Goal: Task Accomplishment & Management: Complete application form

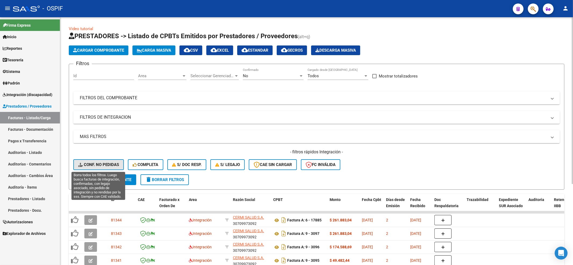
click at [116, 168] on button "Conf. no pedidas" at bounding box center [98, 164] width 51 height 11
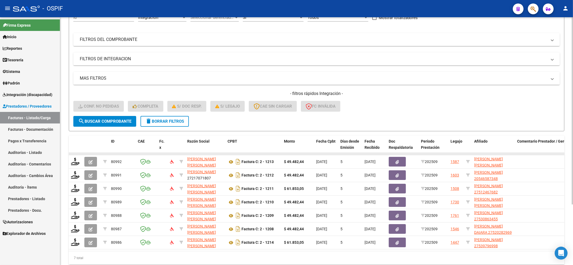
scroll to position [80, 0]
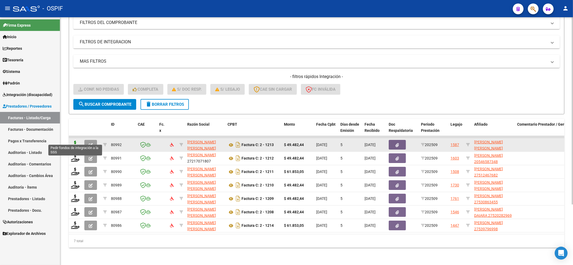
click at [77, 141] on icon at bounding box center [75, 145] width 9 height 8
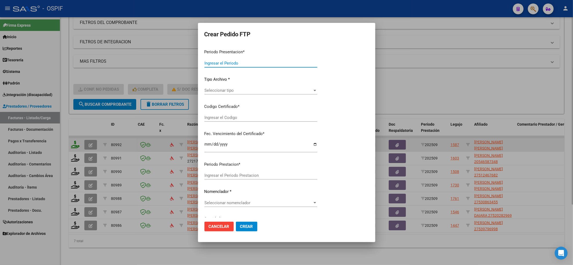
type input "202509"
type input "$ 49.482,44"
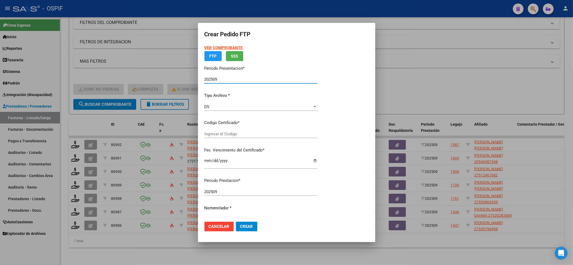
type input "0200053149557-20220825-20250825-BS-427"
type input "[DATE]"
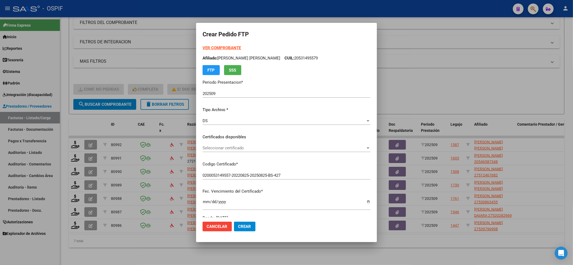
click at [228, 144] on div "Seleccionar certificado Seleccionar certificado" at bounding box center [287, 148] width 168 height 8
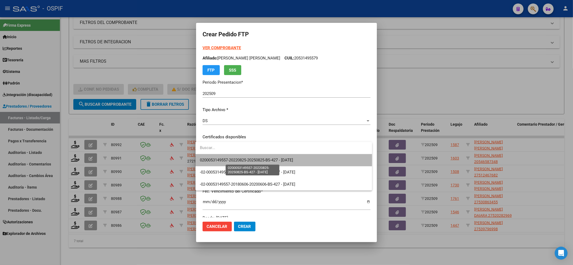
click at [223, 160] on span "0200053149557-20220825-20250825-BS-427 - [DATE]" at bounding box center [246, 159] width 93 height 5
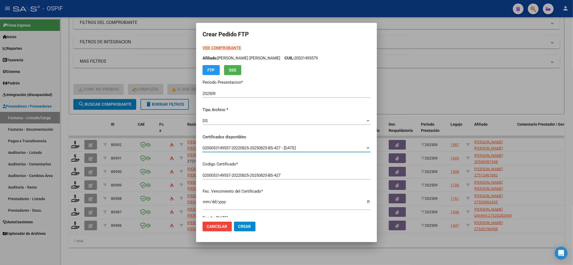
scroll to position [173, 0]
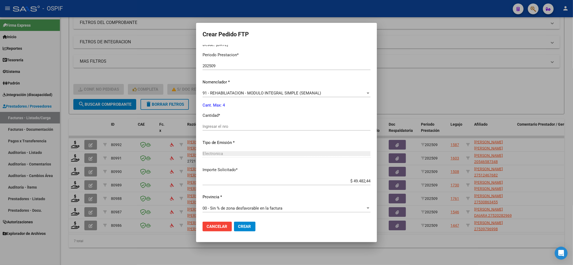
click at [222, 123] on div "Ingresar el nro" at bounding box center [287, 126] width 168 height 8
type input "4"
click at [249, 228] on button "Crear" at bounding box center [245, 226] width 22 height 10
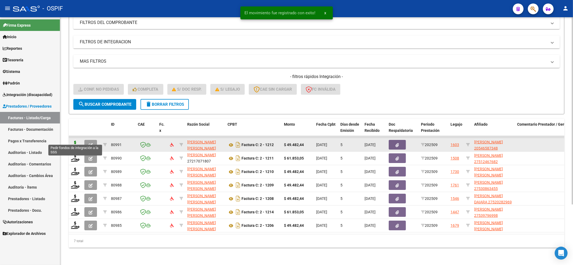
click at [75, 141] on icon at bounding box center [75, 145] width 9 height 8
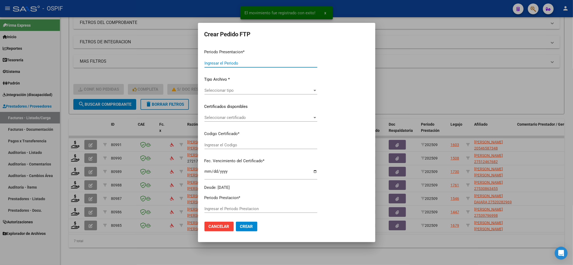
type input "202509"
type input "$ 49.482,44"
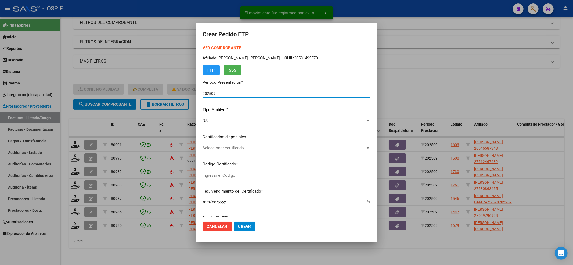
type input "5140068274"
type input "[DATE]"
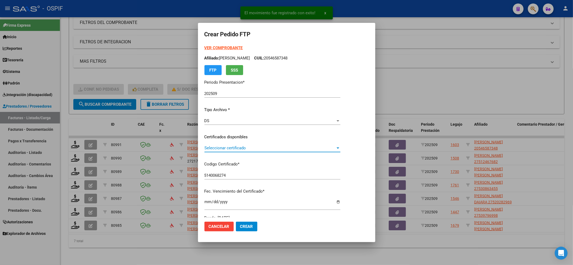
click at [264, 149] on span "Seleccionar certificado" at bounding box center [270, 147] width 131 height 5
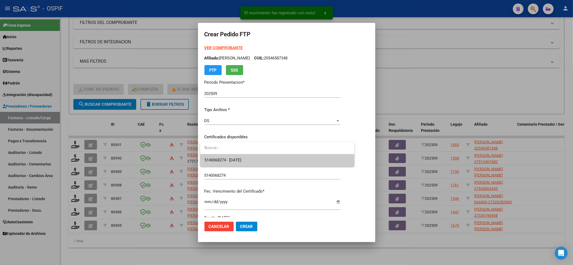
click at [259, 157] on span "5140068274 - [DATE]" at bounding box center [278, 160] width 146 height 12
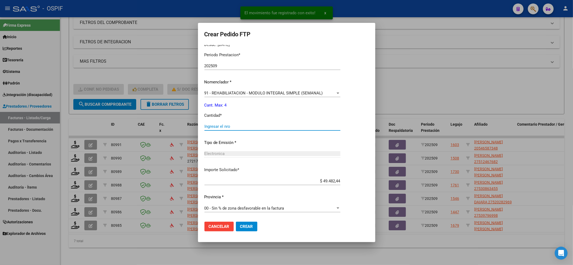
click at [239, 124] on input "Ingresar el nro" at bounding box center [273, 126] width 136 height 5
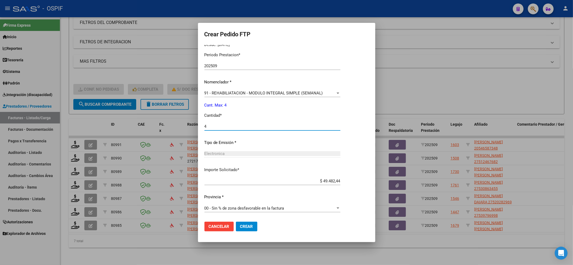
type input "4"
click at [246, 228] on span "Crear" at bounding box center [246, 226] width 13 height 5
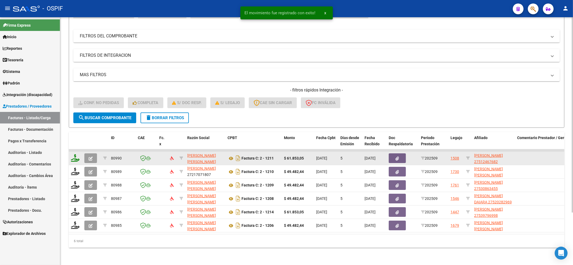
scroll to position [67, 0]
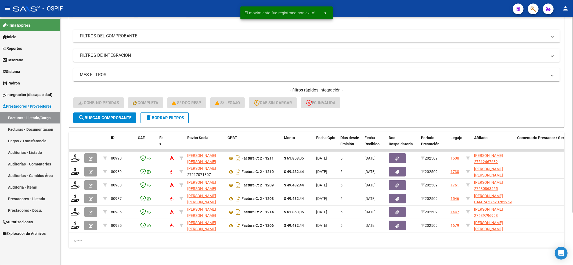
click at [73, 137] on datatable-header-cell at bounding box center [75, 144] width 13 height 24
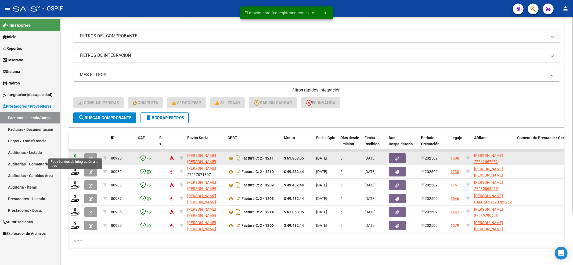
click at [73, 156] on icon at bounding box center [75, 158] width 9 height 8
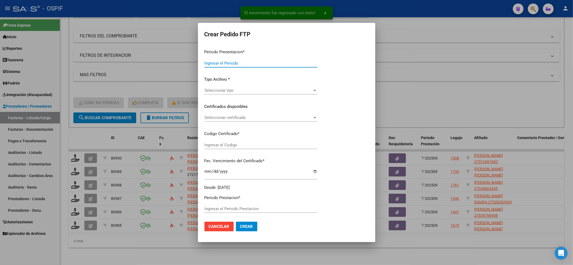
type input "202509"
type input "$ 61.853,05"
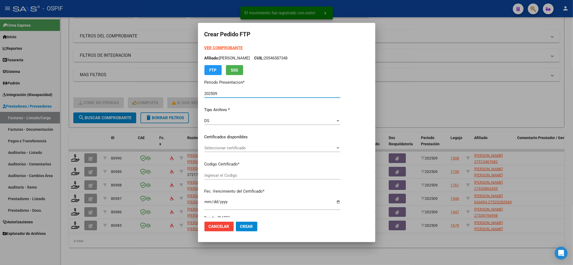
type input "010005124676820230204-20280204-BS-427"
type input "[DATE]"
click at [253, 151] on div "Seleccionar certificado Seleccionar certificado" at bounding box center [273, 148] width 136 height 8
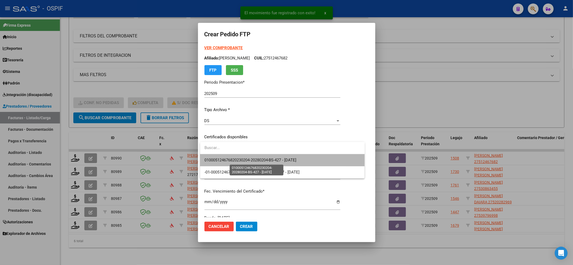
click at [253, 157] on span "010005124676820230204-20280204-BS-427 - [DATE]" at bounding box center [251, 159] width 92 height 5
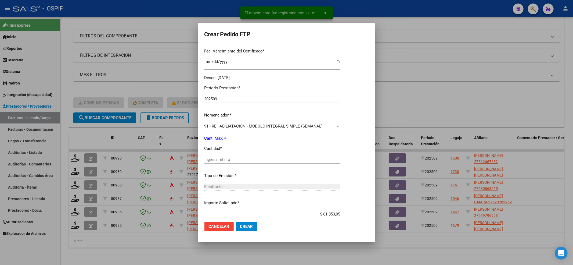
scroll to position [143, 0]
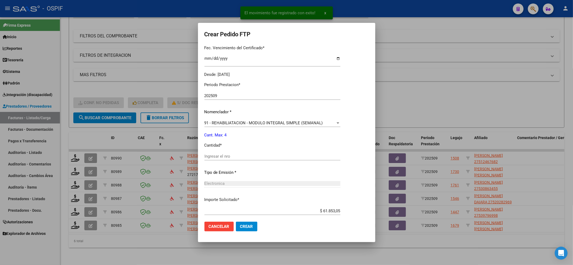
click at [253, 153] on div "Ingresar el nro" at bounding box center [273, 156] width 136 height 8
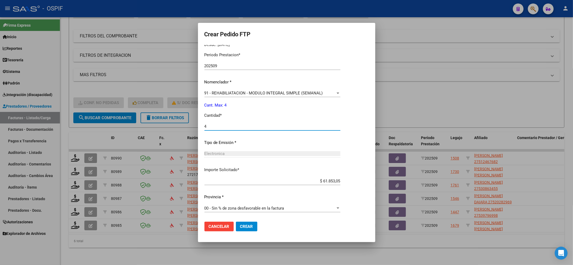
type input "4"
click at [247, 226] on span "Crear" at bounding box center [246, 226] width 13 height 5
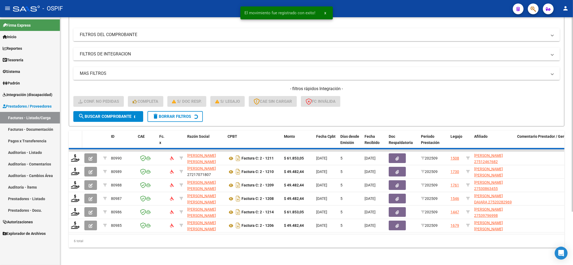
scroll to position [53, 0]
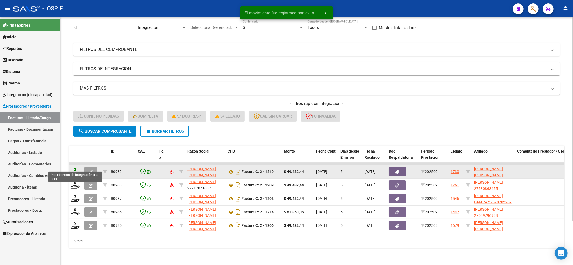
click at [78, 168] on icon at bounding box center [75, 171] width 9 height 8
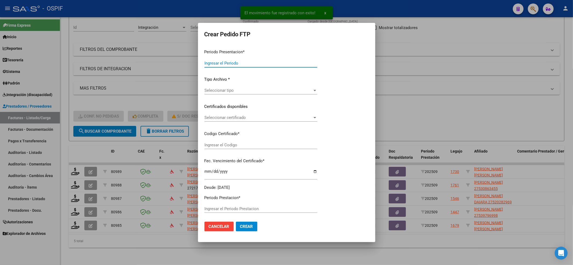
type input "202509"
type input "$ 49.482,44"
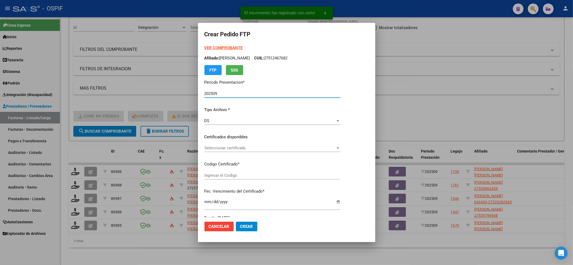
click at [260, 149] on div "Seleccionar certificado Seleccionar certificado" at bounding box center [273, 150] width 136 height 13
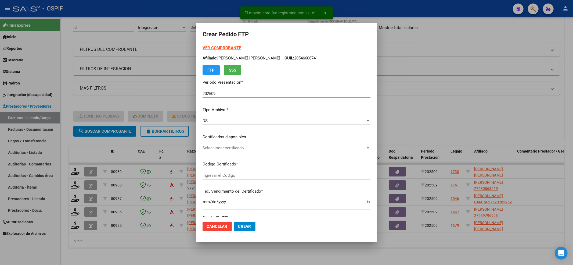
type input "0005466067420250218-20300218-BS AS-427"
type input "[DATE]"
click at [258, 147] on span "Seleccionar certificado" at bounding box center [284, 147] width 163 height 5
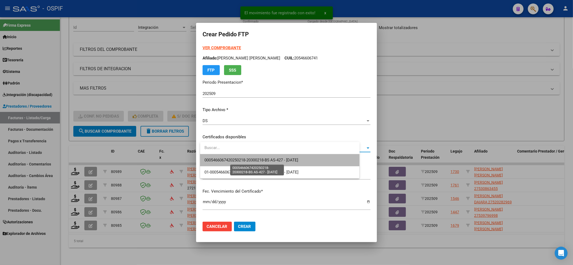
click at [250, 162] on span "0005466067420250218-20300218-BS AS-427 - [DATE]" at bounding box center [252, 159] width 94 height 5
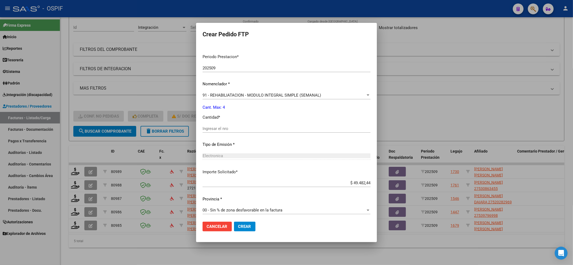
scroll to position [167, 0]
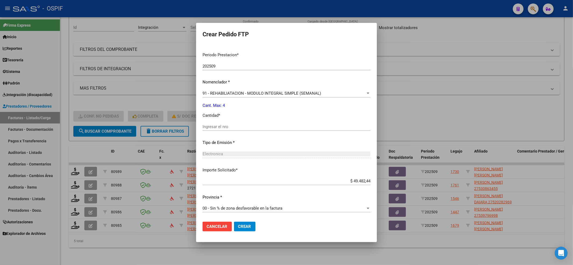
drag, startPoint x: 219, startPoint y: 118, endPoint x: 219, endPoint y: 126, distance: 8.1
click at [219, 119] on div "Periodo Prestacion * 202509 Ingresar el Periodo Prestacion Nomenclador * 91 - R…" at bounding box center [287, 132] width 168 height 169
click at [219, 126] on input "Ingresar el nro" at bounding box center [287, 126] width 168 height 5
type input "4"
click at [258, 229] on mat-dialog-actions "Cancelar Crear" at bounding box center [287, 226] width 168 height 18
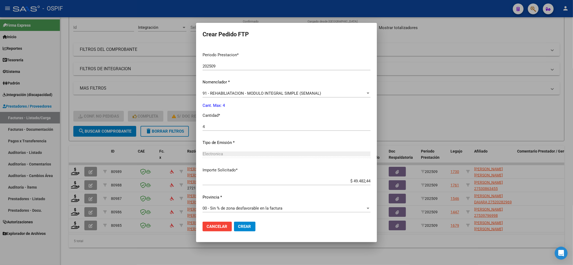
click at [251, 227] on span "Crear" at bounding box center [244, 226] width 13 height 5
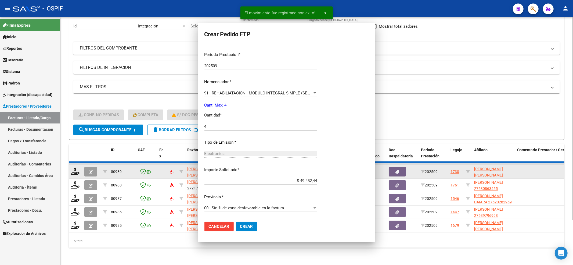
scroll to position [0, 0]
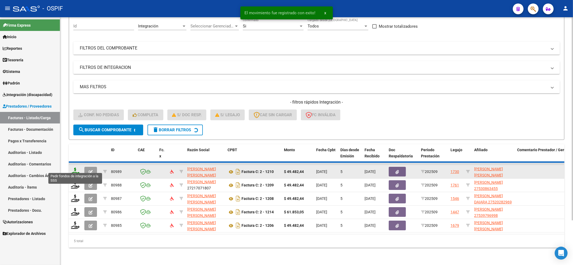
click at [78, 168] on icon at bounding box center [75, 171] width 9 height 8
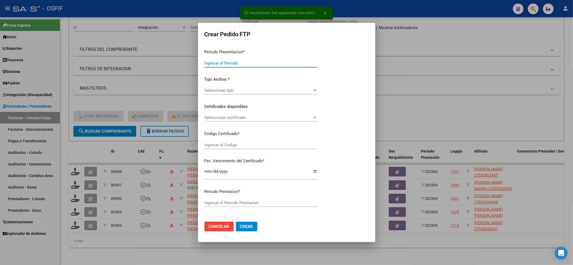
type input "202509"
type input "$ 49.482,44"
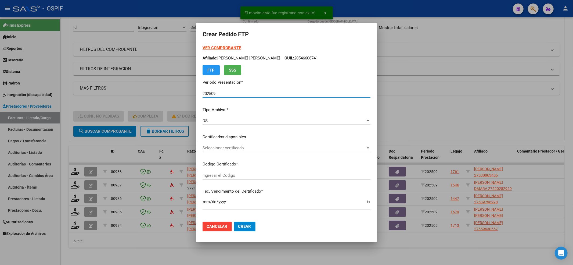
type input "010005308634520230308-20280308-CBA-536"
type input "[DATE]"
click at [264, 151] on div "Seleccionar certificado Seleccionar certificado" at bounding box center [287, 148] width 168 height 8
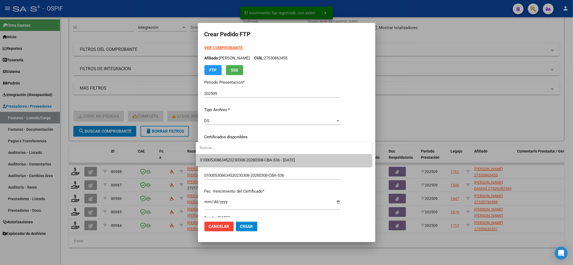
click at [254, 163] on span "010005308634520230308-20280308-CBA-536 - [DATE]" at bounding box center [284, 160] width 168 height 12
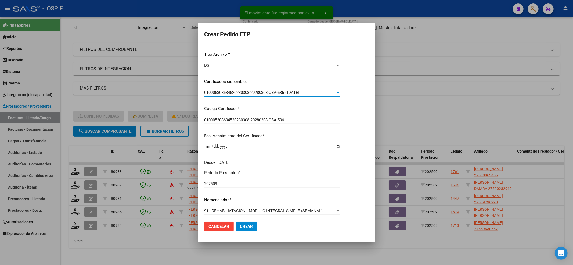
scroll to position [173, 0]
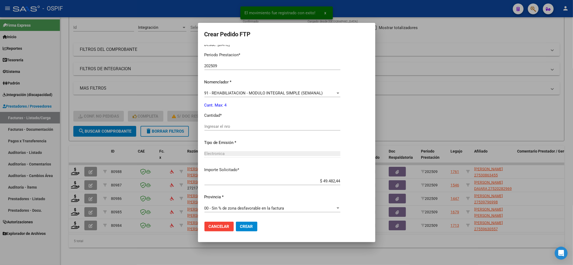
click at [219, 127] on input "Ingresar el nro" at bounding box center [273, 126] width 136 height 5
type input "4"
click at [241, 226] on span "Crear" at bounding box center [246, 226] width 13 height 5
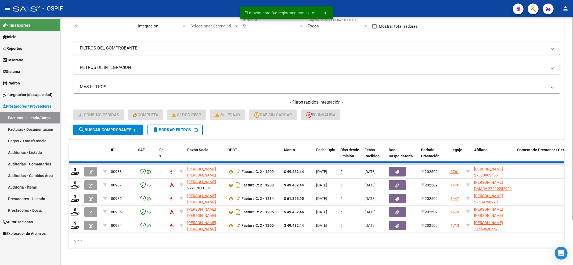
scroll to position [40, 0]
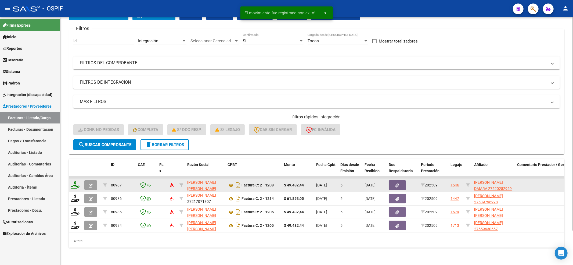
drag, startPoint x: 69, startPoint y: 178, endPoint x: 73, endPoint y: 181, distance: 4.6
click at [70, 178] on datatable-body-cell at bounding box center [75, 184] width 13 height 13
click at [74, 181] on icon at bounding box center [75, 185] width 9 height 8
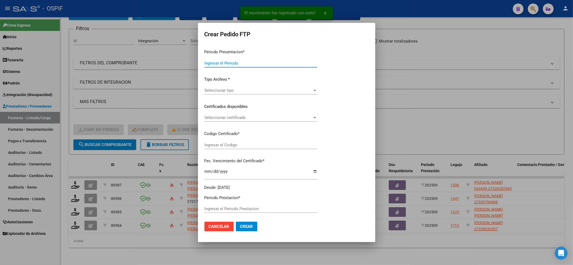
type input "202509"
type input "$ 49.482,44"
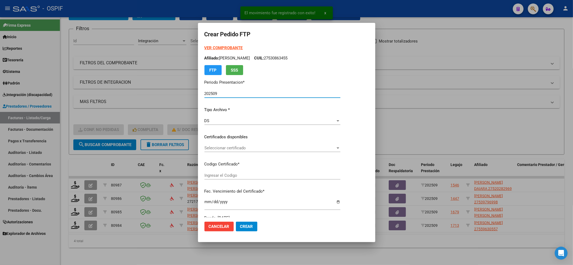
type input "0100052028296-20211217-20261217-BS-427"
type input "[DATE]"
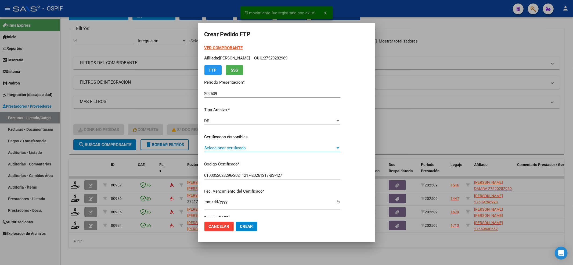
click at [231, 148] on span "Seleccionar certificado" at bounding box center [270, 147] width 131 height 5
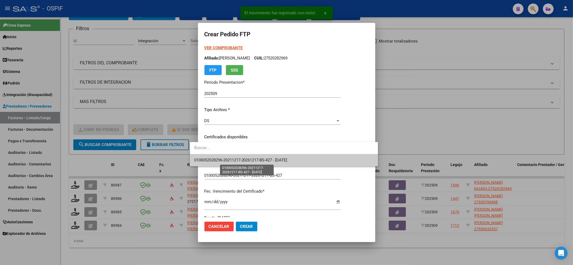
click at [230, 162] on span "0100052028296-20211217-20261217-BS-427 - [DATE]" at bounding box center [240, 159] width 93 height 5
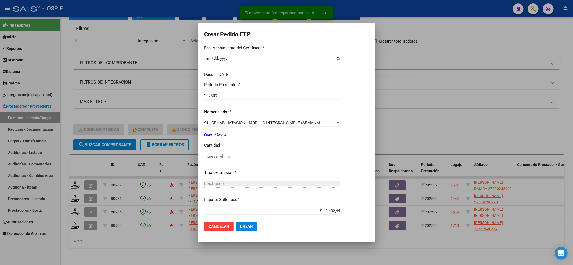
click at [213, 154] on input "Ingresar el nro" at bounding box center [273, 156] width 136 height 5
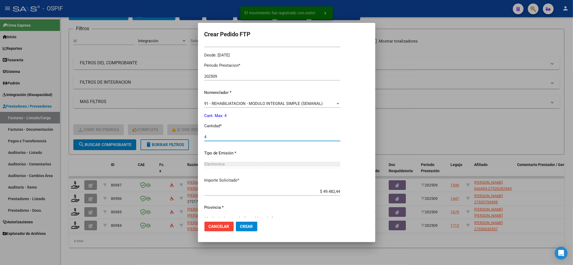
scroll to position [173, 0]
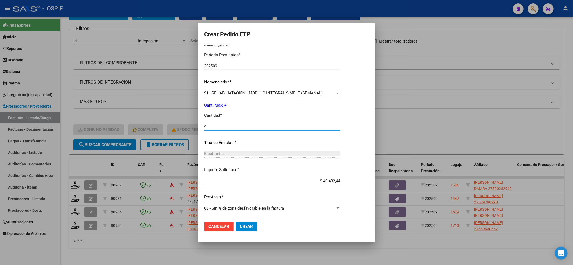
type input "4"
click at [240, 232] on mat-dialog-actions "Cancelar Crear" at bounding box center [287, 226] width 164 height 18
click at [240, 227] on span "Crear" at bounding box center [246, 226] width 13 height 5
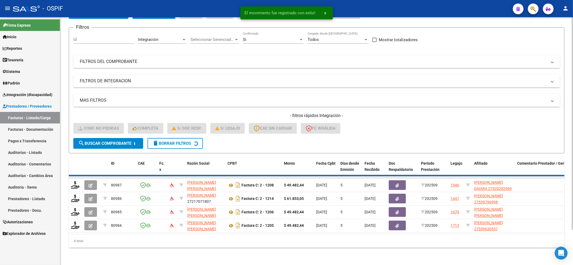
scroll to position [26, 0]
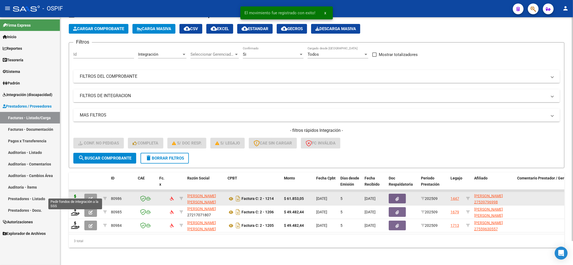
click at [74, 194] on icon at bounding box center [75, 198] width 9 height 8
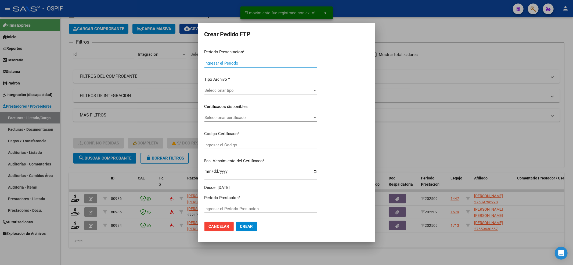
type input "202509"
type input "$ 61.853,05"
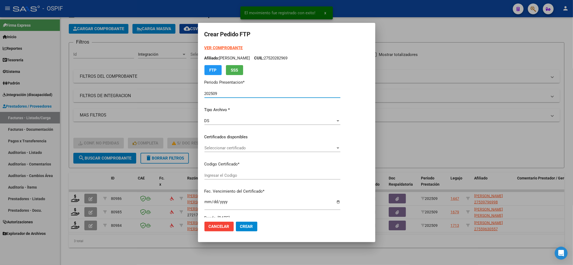
type input "000539796992025081420350814-and-12921"
type input "[DATE]"
click at [336, 153] on div "Seleccionar certificado Seleccionar certificado" at bounding box center [273, 150] width 136 height 13
click at [331, 146] on span "Seleccionar certificado" at bounding box center [270, 147] width 131 height 5
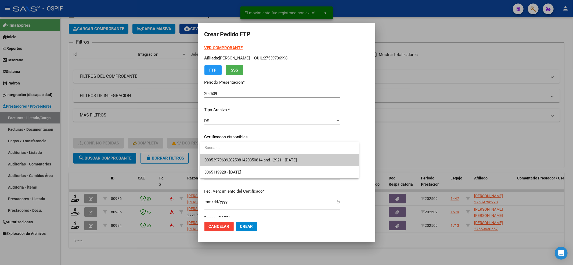
click at [285, 164] on span "000539796992025081420350814-and-12921 - [DATE]" at bounding box center [280, 160] width 150 height 12
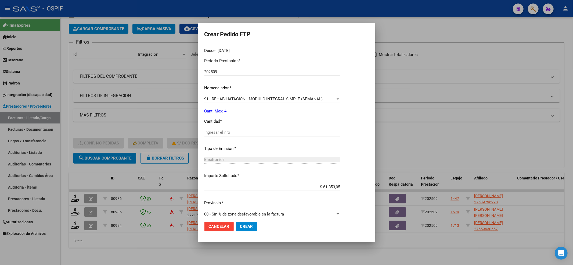
scroll to position [173, 0]
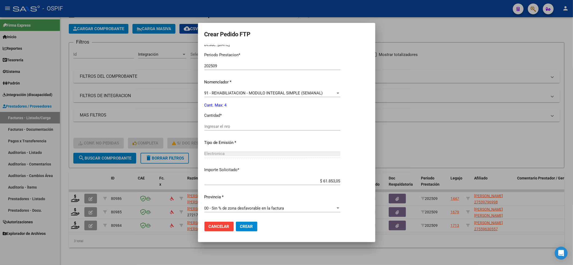
click at [229, 130] on div "Ingresar el nro" at bounding box center [273, 128] width 136 height 13
click at [228, 130] on div "Ingresar el nro" at bounding box center [273, 126] width 136 height 8
type input "4"
click at [249, 225] on span "Crear" at bounding box center [246, 226] width 13 height 5
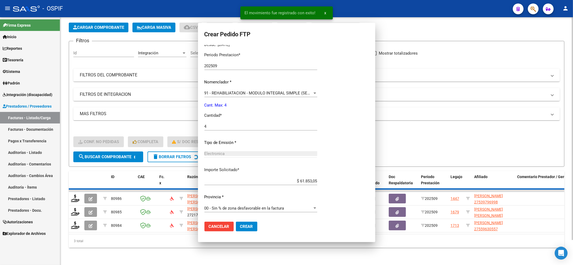
scroll to position [0, 0]
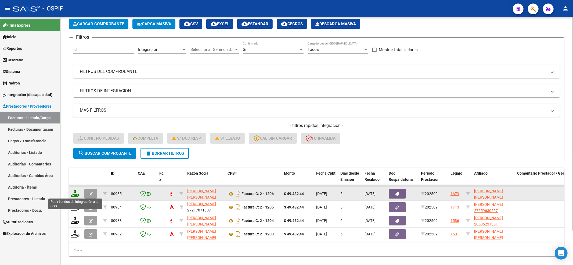
click at [76, 194] on icon at bounding box center [75, 193] width 9 height 8
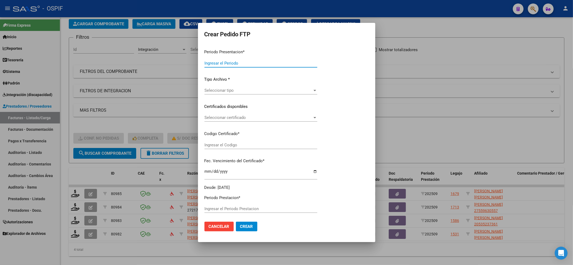
type input "202509"
type input "$ 49.482,44"
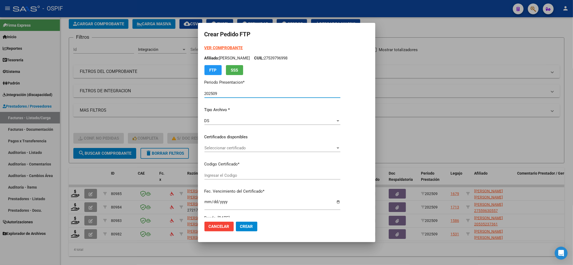
type input "02000538494912023090620280906AND-109"
type input "[DATE]"
click at [214, 145] on span "Seleccionar certificado" at bounding box center [270, 147] width 131 height 5
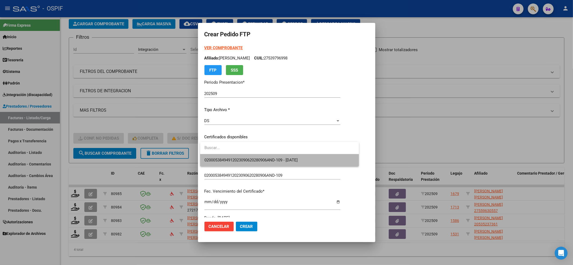
click at [216, 154] on span "02000538494912023090620280906AND-109 - [DATE]" at bounding box center [280, 160] width 150 height 12
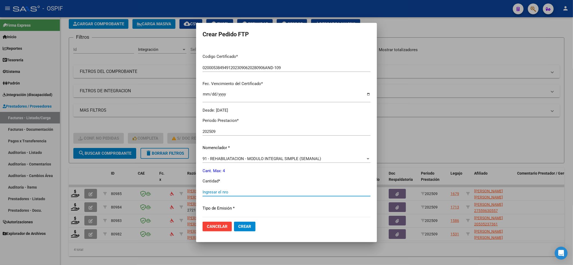
click at [242, 192] on input "Ingresar el nro" at bounding box center [287, 191] width 168 height 5
type input "4"
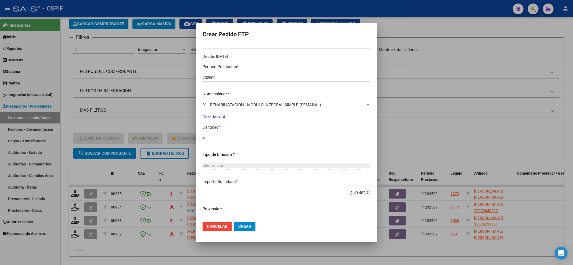
scroll to position [173, 0]
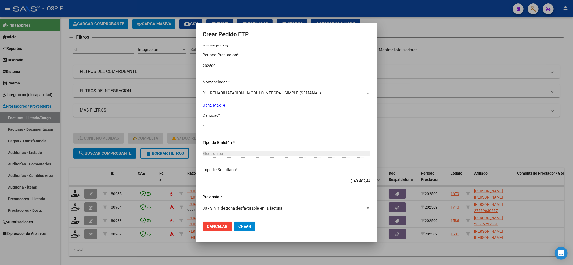
click at [240, 222] on button "Crear" at bounding box center [245, 226] width 22 height 10
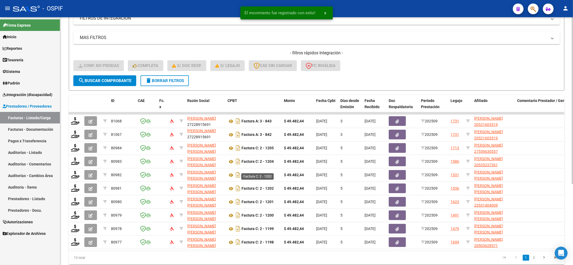
scroll to position [120, 0]
